Goal: Task Accomplishment & Management: Use online tool/utility

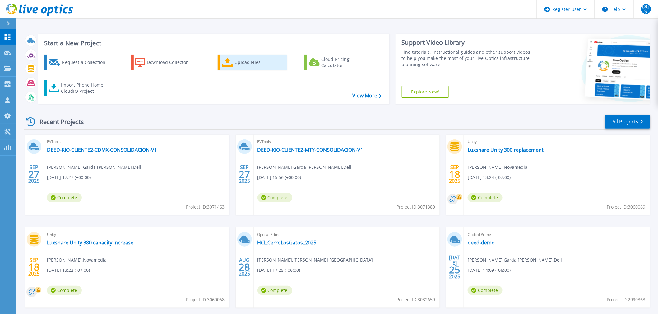
click at [257, 62] on div "Upload Files" at bounding box center [260, 62] width 50 height 12
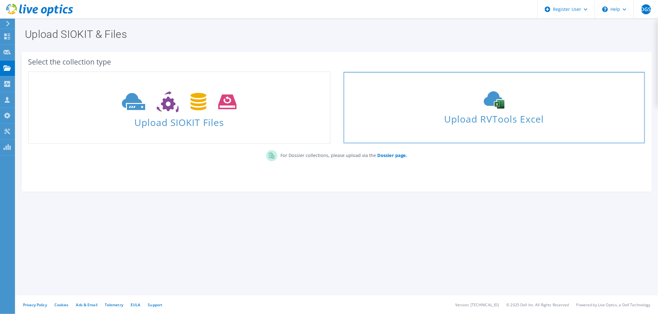
click at [463, 112] on span "Upload RVTools Excel" at bounding box center [493, 117] width 301 height 13
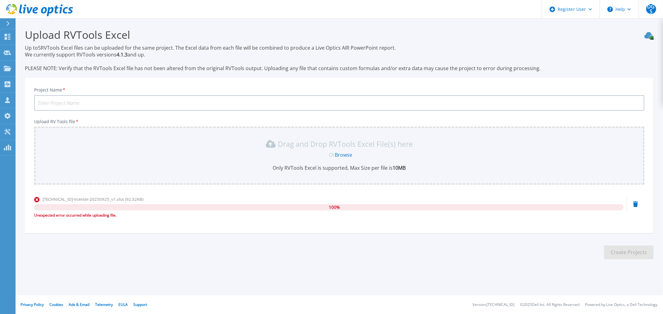
click at [347, 153] on link "Browse" at bounding box center [343, 155] width 17 height 7
click at [12, 24] on div at bounding box center [11, 23] width 10 height 11
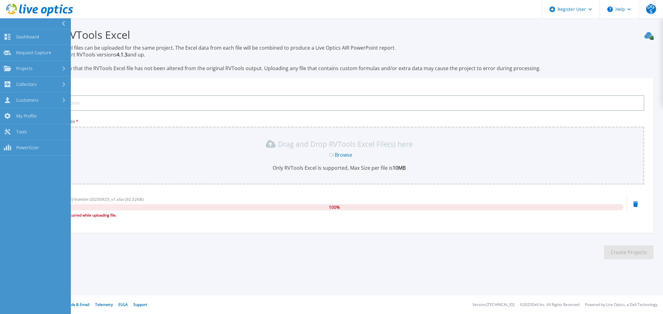
click at [62, 21] on icon at bounding box center [63, 23] width 3 height 5
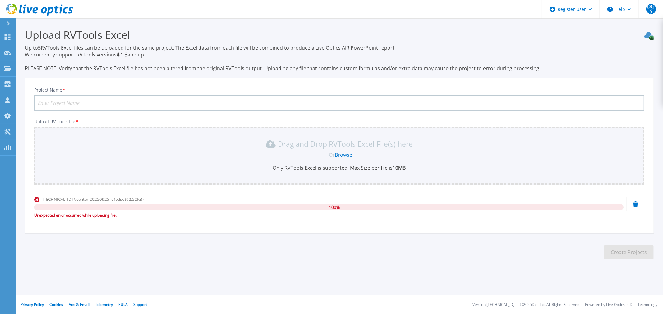
click at [433, 204] on div "100 %" at bounding box center [328, 207] width 589 height 6
click at [636, 203] on icon at bounding box center [635, 205] width 5 height 6
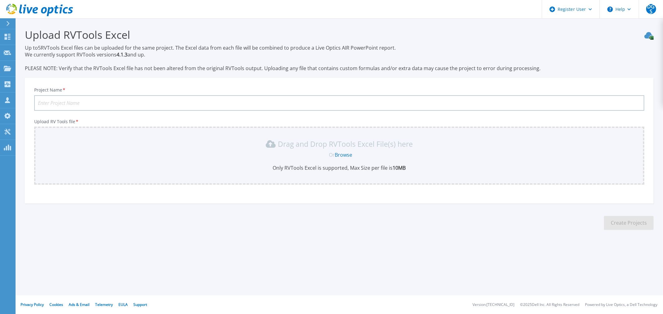
click at [340, 150] on div "Drag and Drop RVTools Excel File(s) here Or Browse Only RVTools Excel is suppor…" at bounding box center [339, 155] width 603 height 32
click at [340, 152] on link "Browse" at bounding box center [343, 155] width 17 height 7
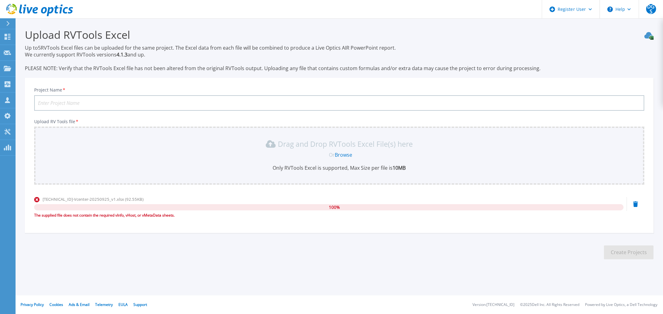
click at [635, 204] on icon at bounding box center [635, 205] width 5 height 6
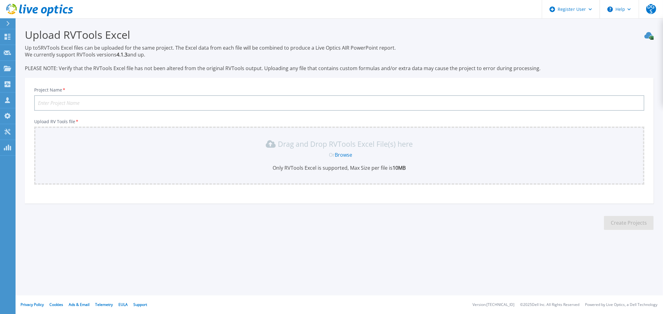
click at [319, 98] on input "Project Name *" at bounding box center [339, 103] width 610 height 16
